Goal: Browse casually

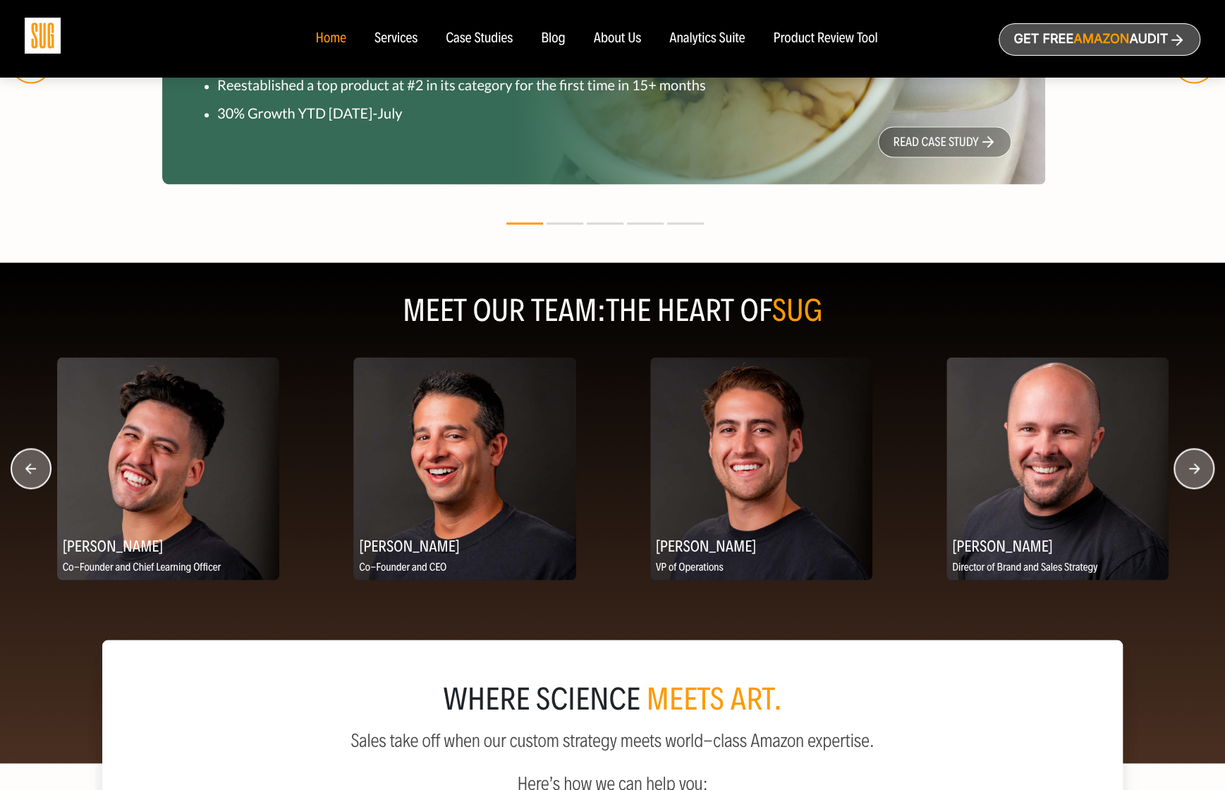
scroll to position [1552, 0]
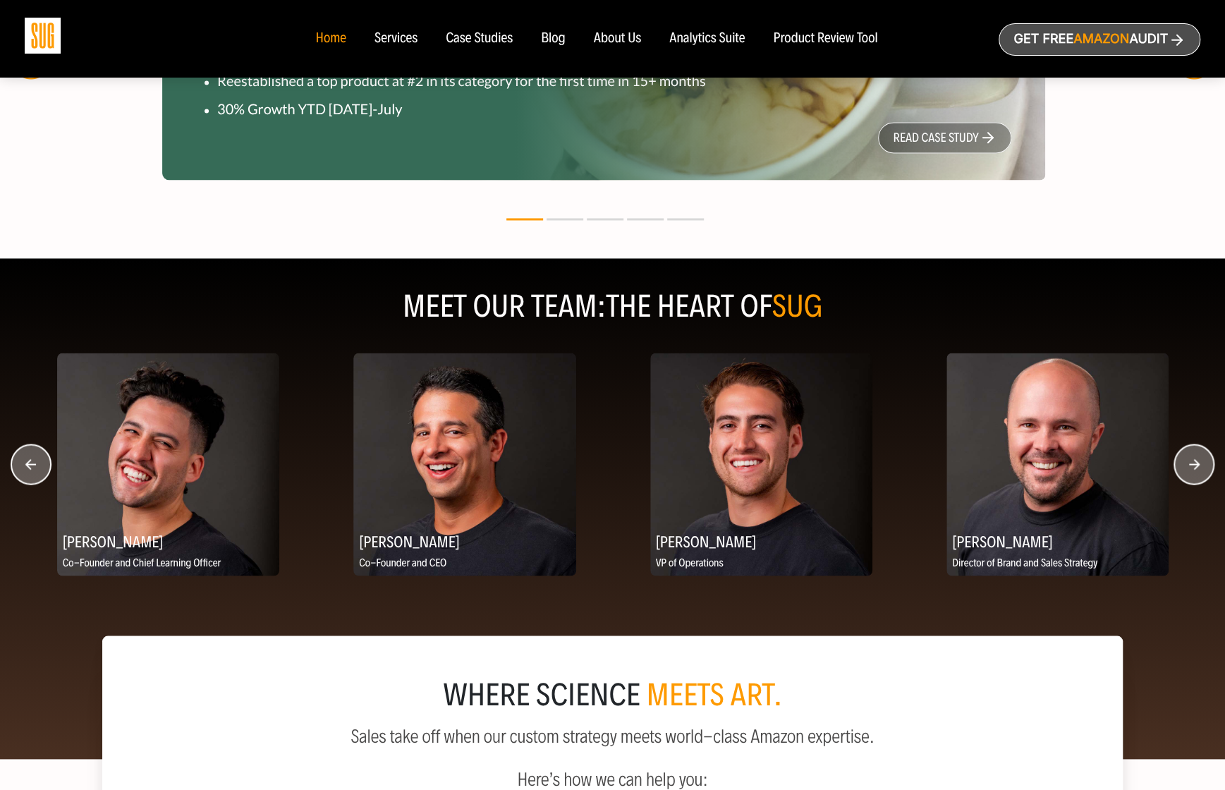
click at [1186, 457] on circle "button" at bounding box center [1193, 463] width 39 height 39
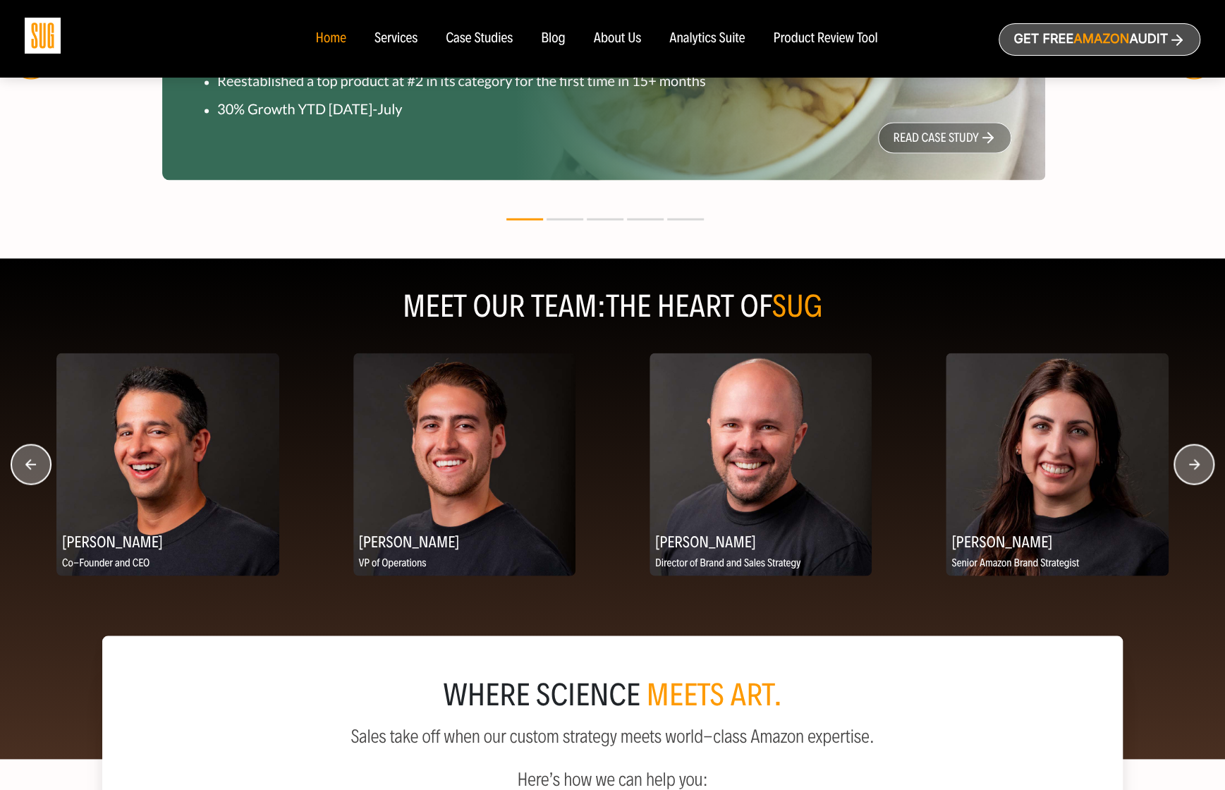
click at [1186, 457] on circle "button" at bounding box center [1193, 463] width 39 height 39
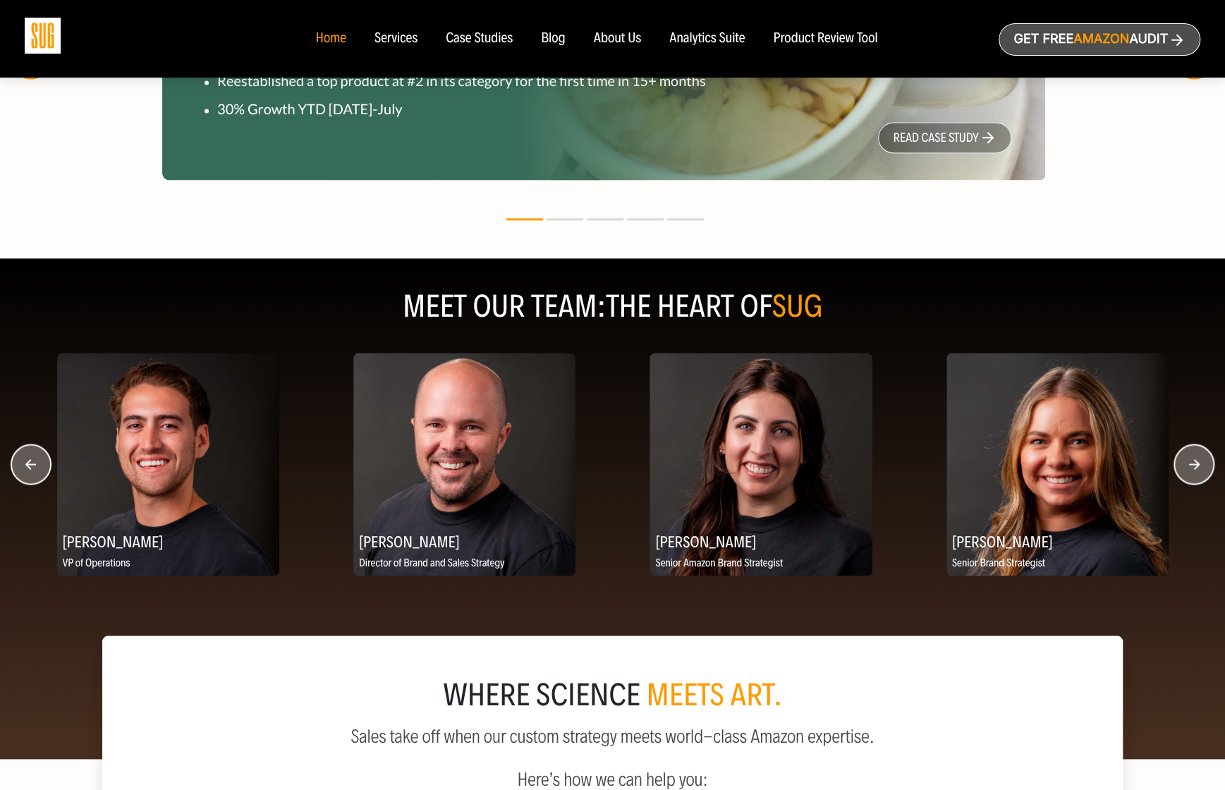
click at [1186, 457] on circle "button" at bounding box center [1193, 463] width 39 height 39
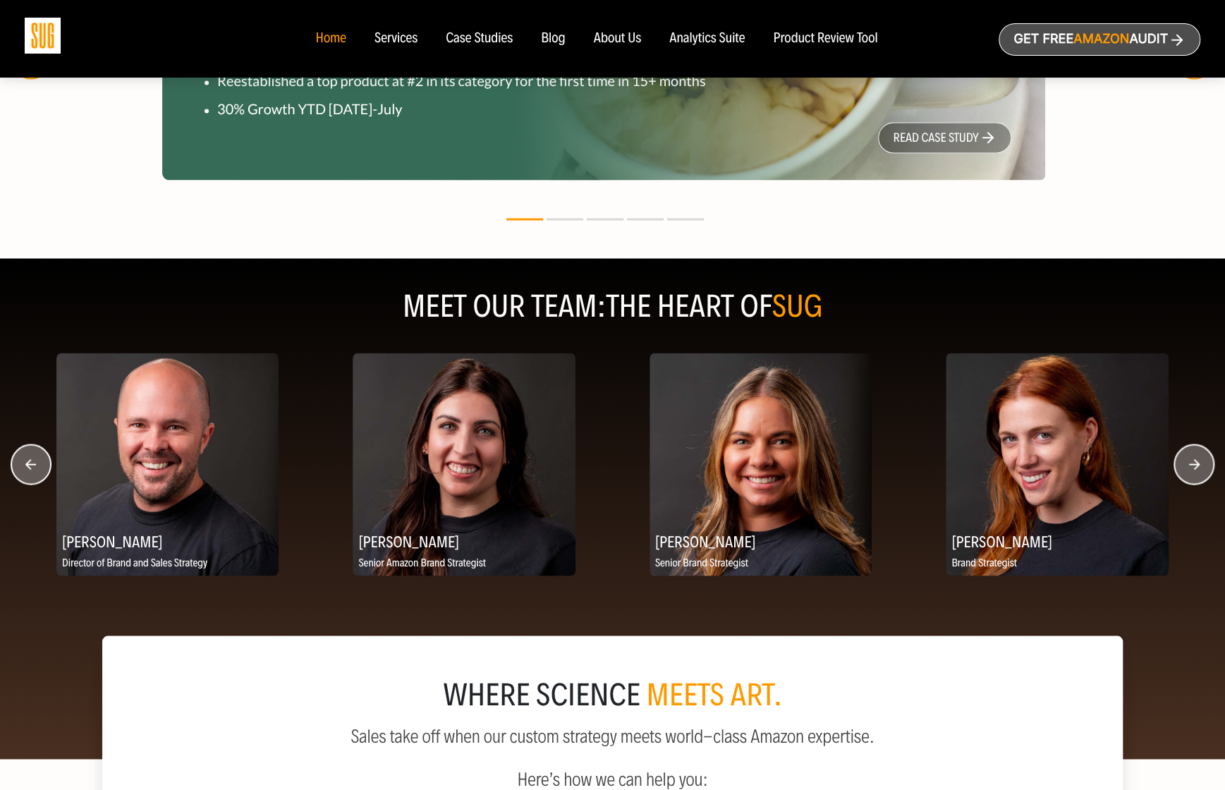
click at [1186, 457] on circle "button" at bounding box center [1193, 463] width 39 height 39
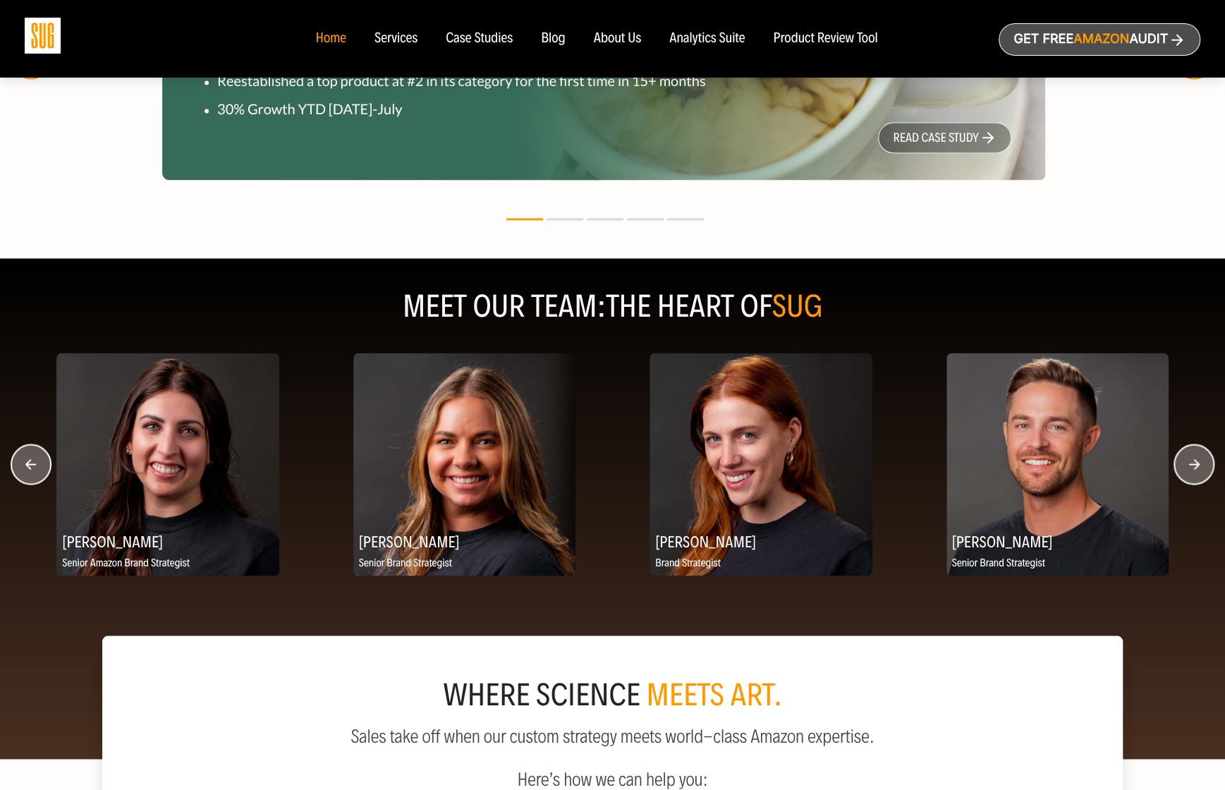
click at [1181, 462] on circle "button" at bounding box center [1193, 463] width 39 height 39
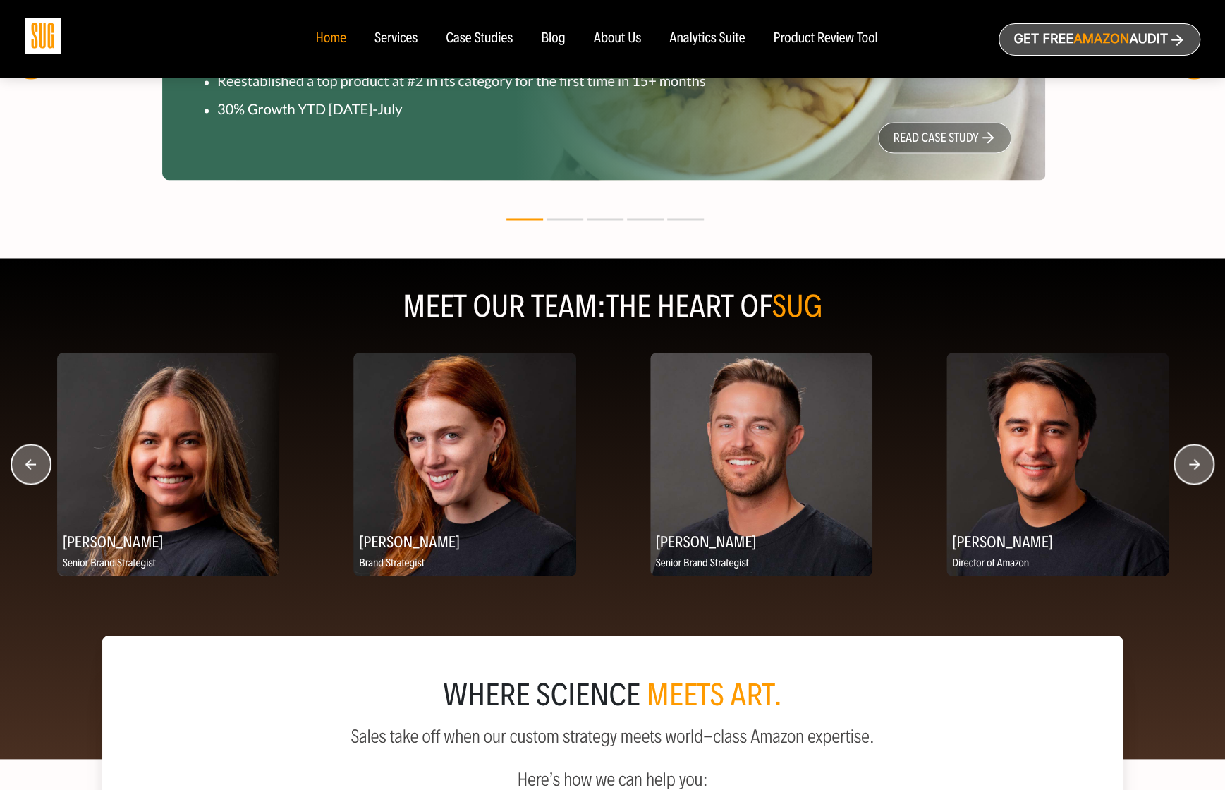
click at [1181, 463] on circle "button" at bounding box center [1193, 463] width 39 height 39
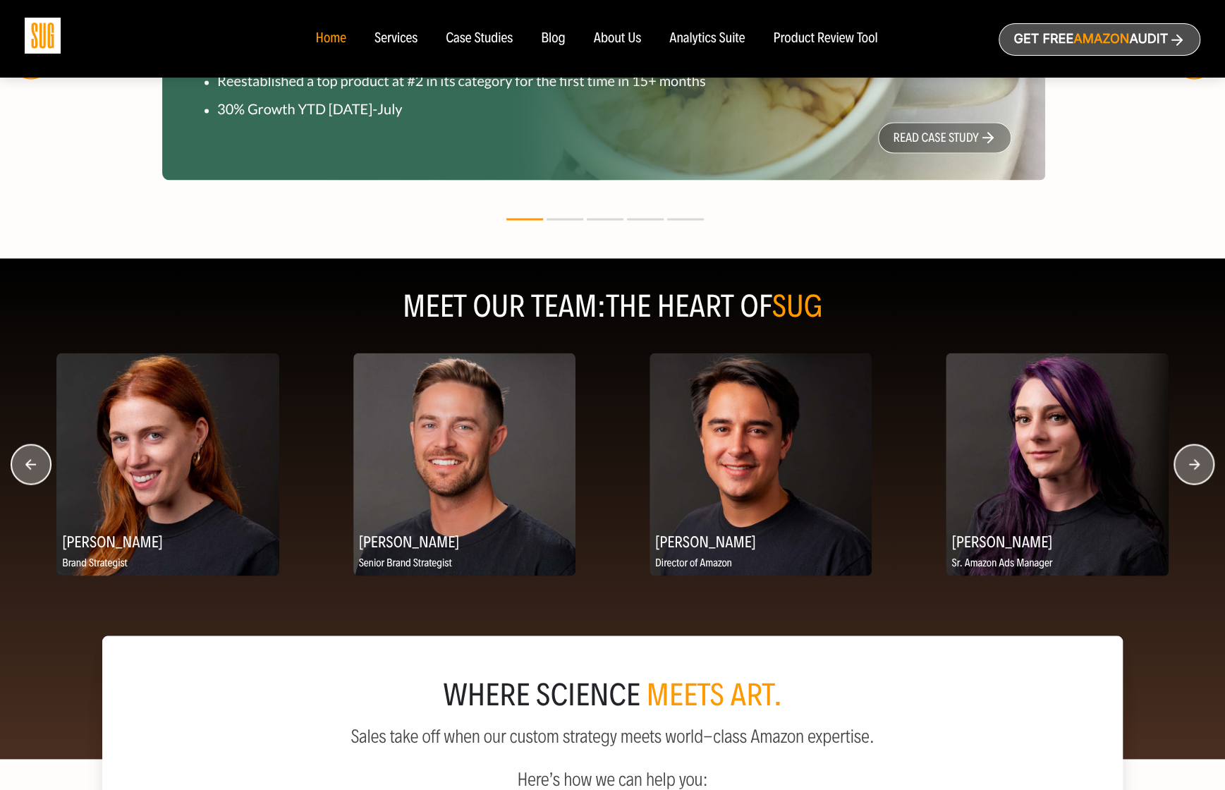
click at [1181, 463] on circle "button" at bounding box center [1193, 463] width 39 height 39
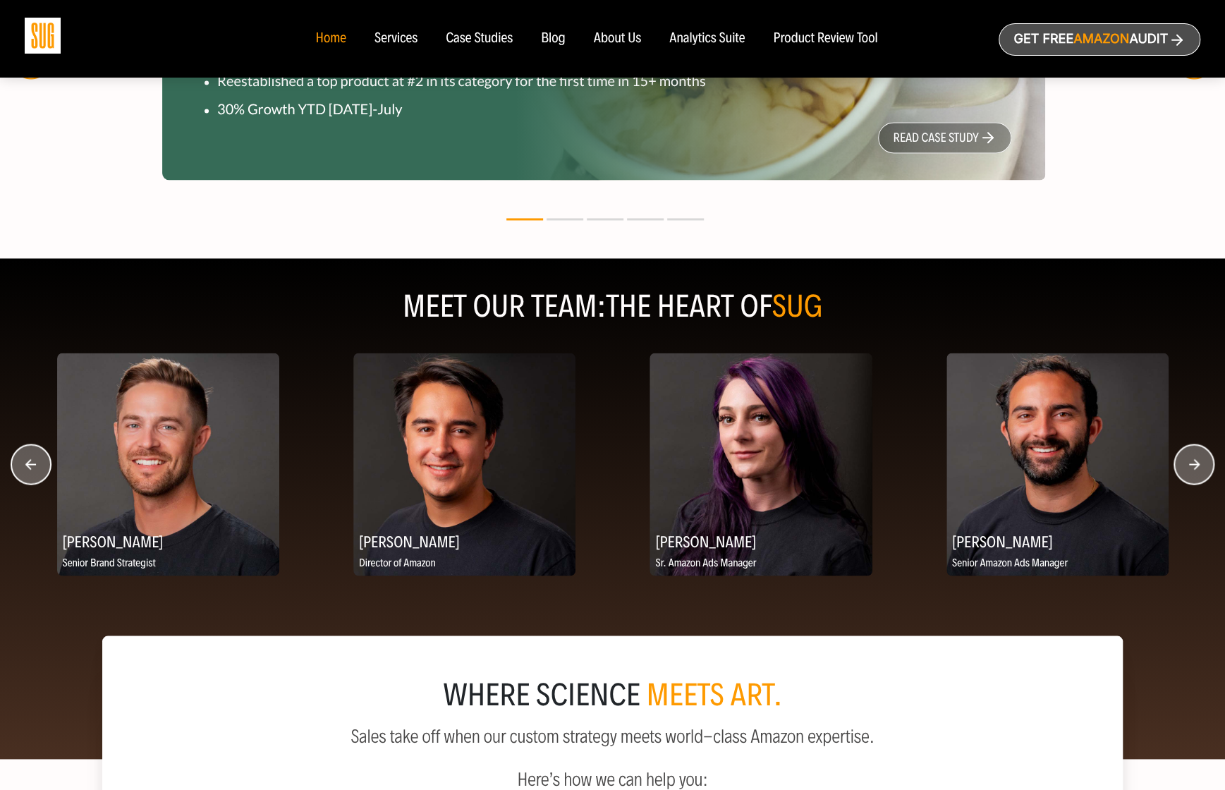
click at [1181, 463] on circle "button" at bounding box center [1193, 463] width 39 height 39
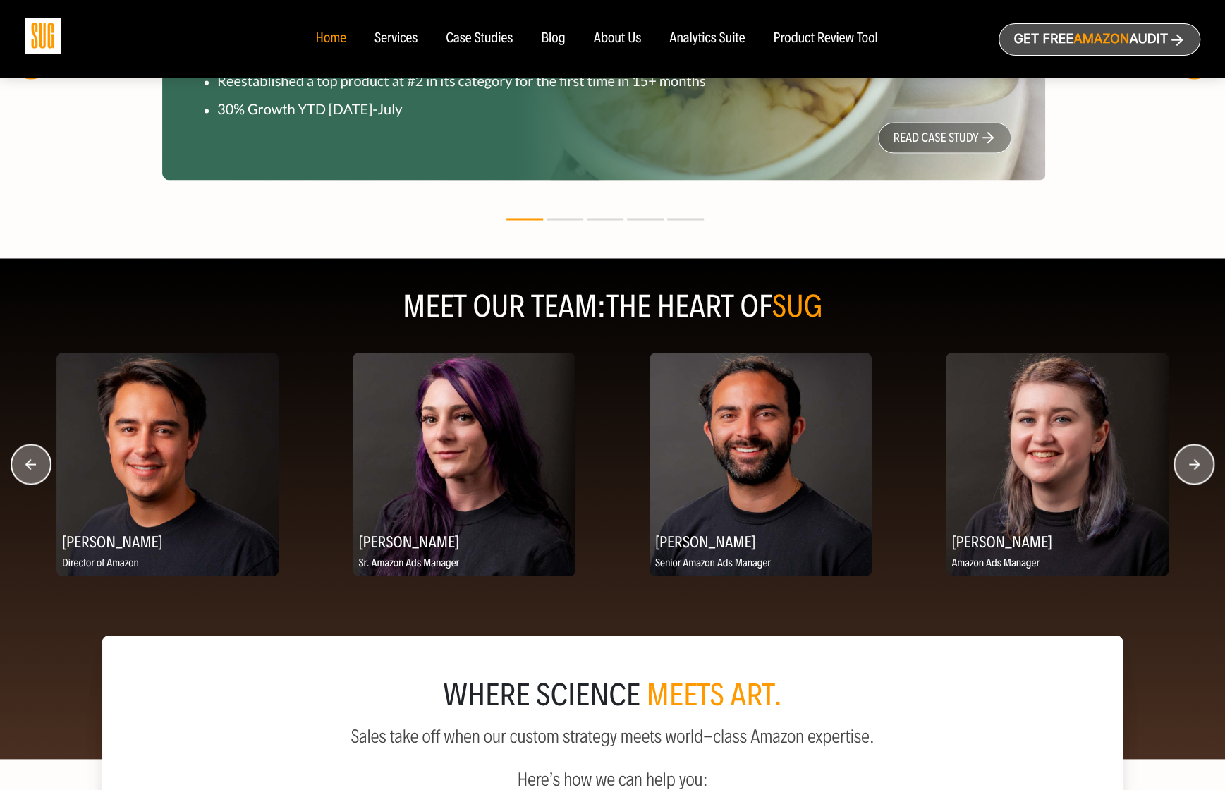
click at [1181, 463] on circle "button" at bounding box center [1193, 463] width 39 height 39
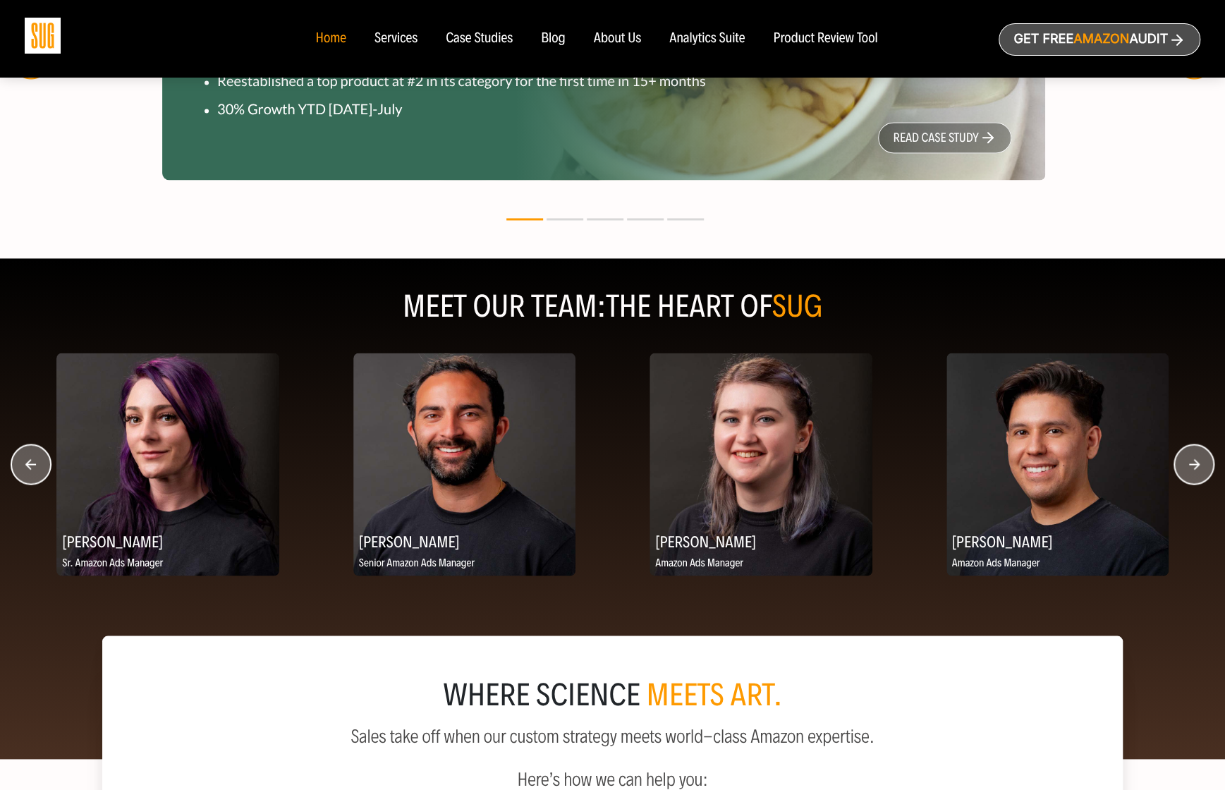
click at [1181, 463] on circle "button" at bounding box center [1193, 463] width 39 height 39
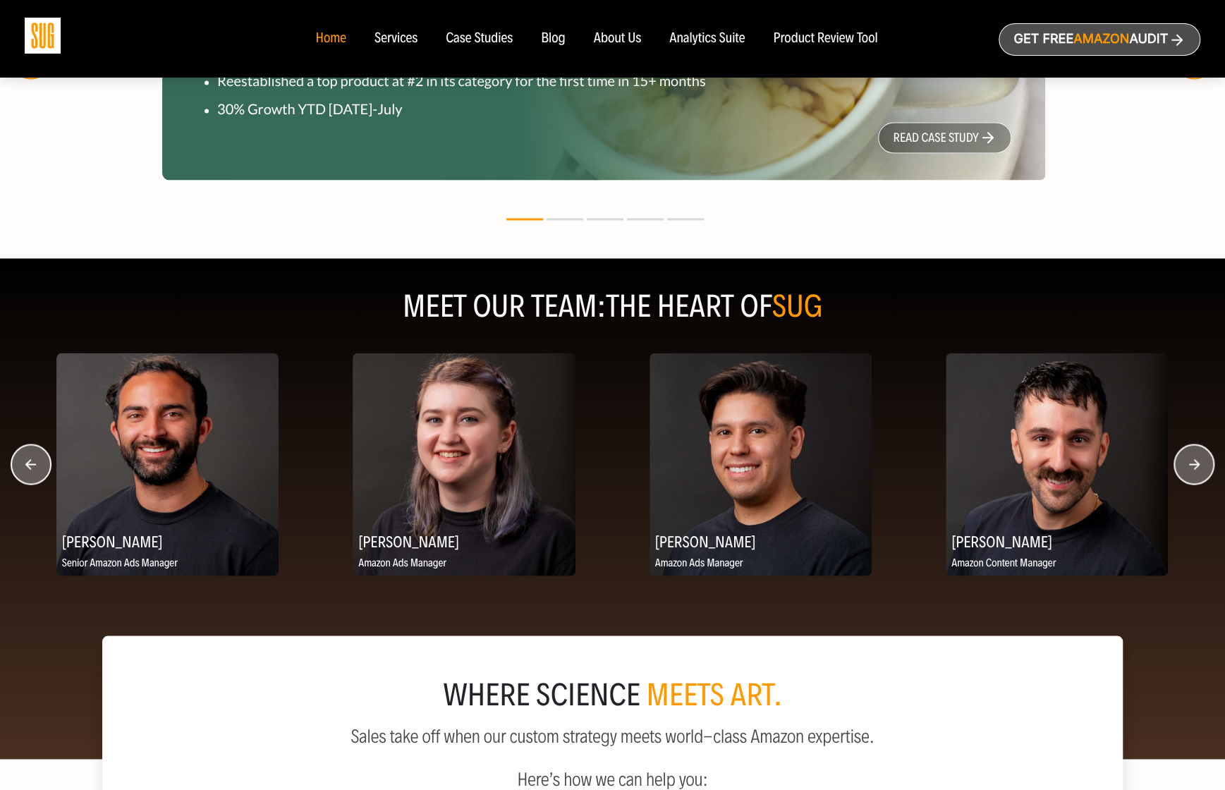
click at [1181, 463] on circle "button" at bounding box center [1193, 463] width 39 height 39
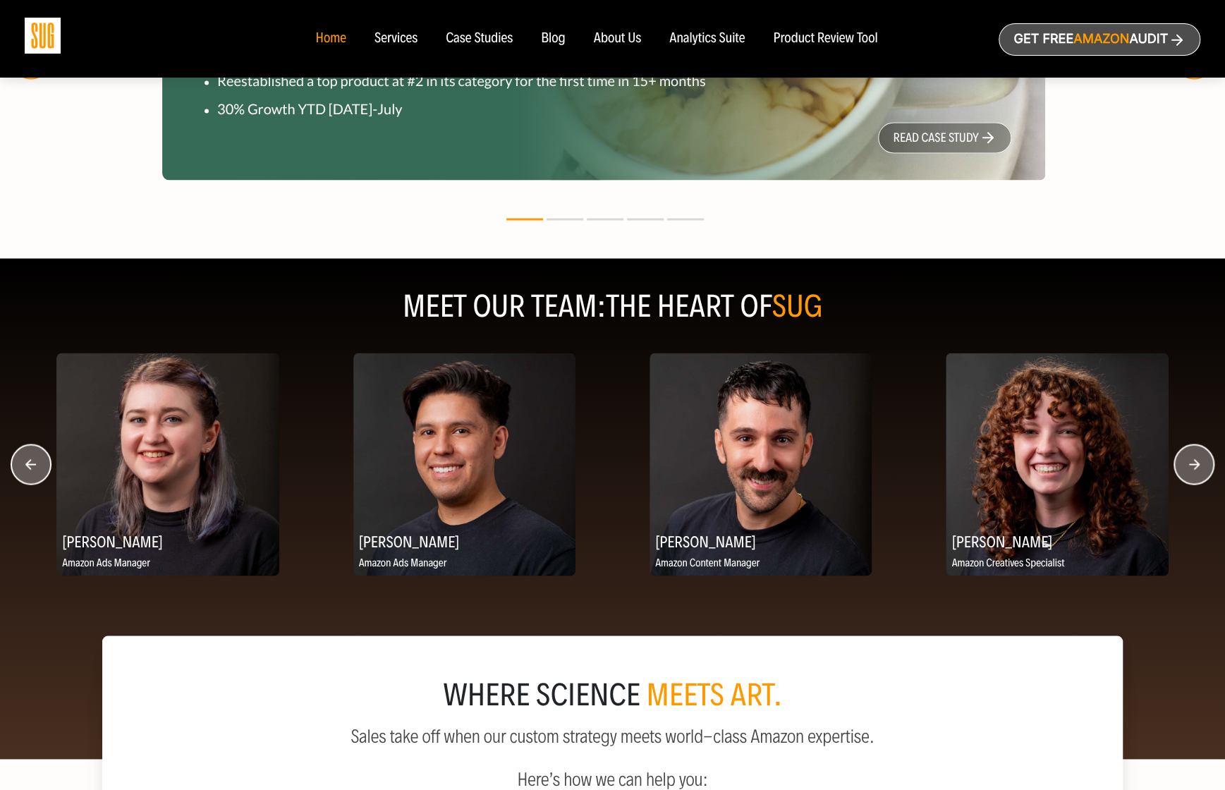
click at [1182, 465] on circle "button" at bounding box center [1193, 463] width 39 height 39
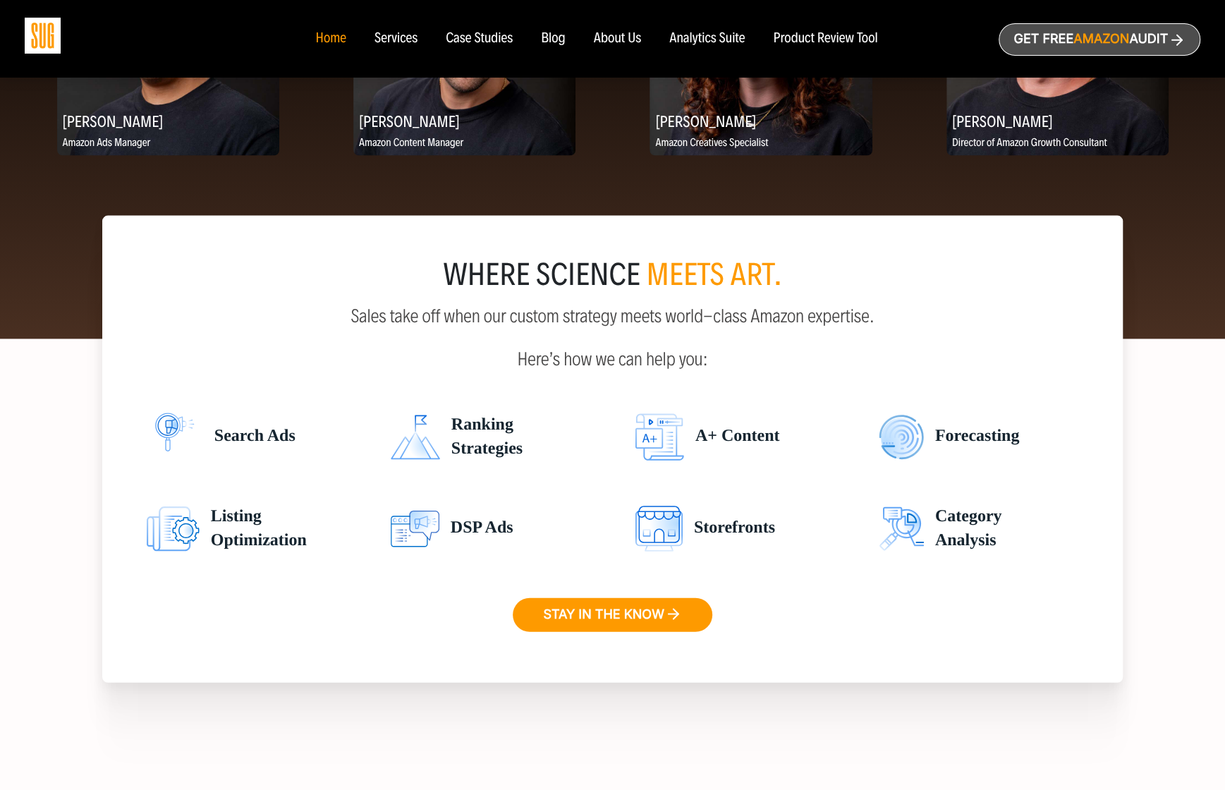
scroll to position [1975, 0]
